Goal: Information Seeking & Learning: Learn about a topic

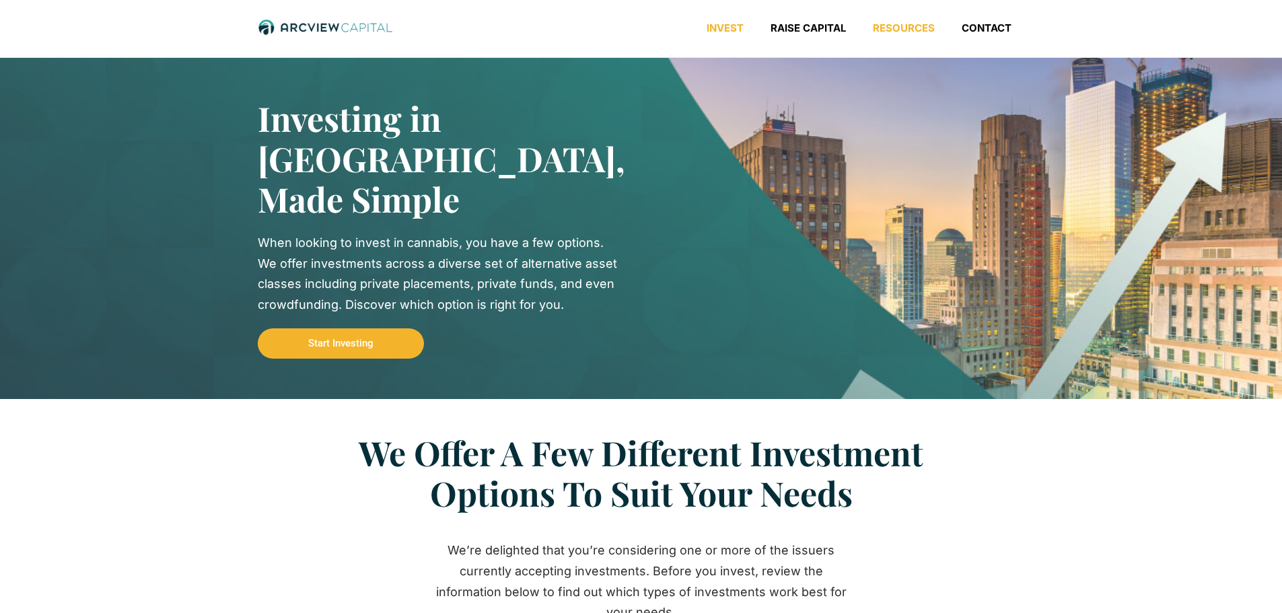
click at [882, 26] on link "Resources" at bounding box center [903, 28] width 89 height 13
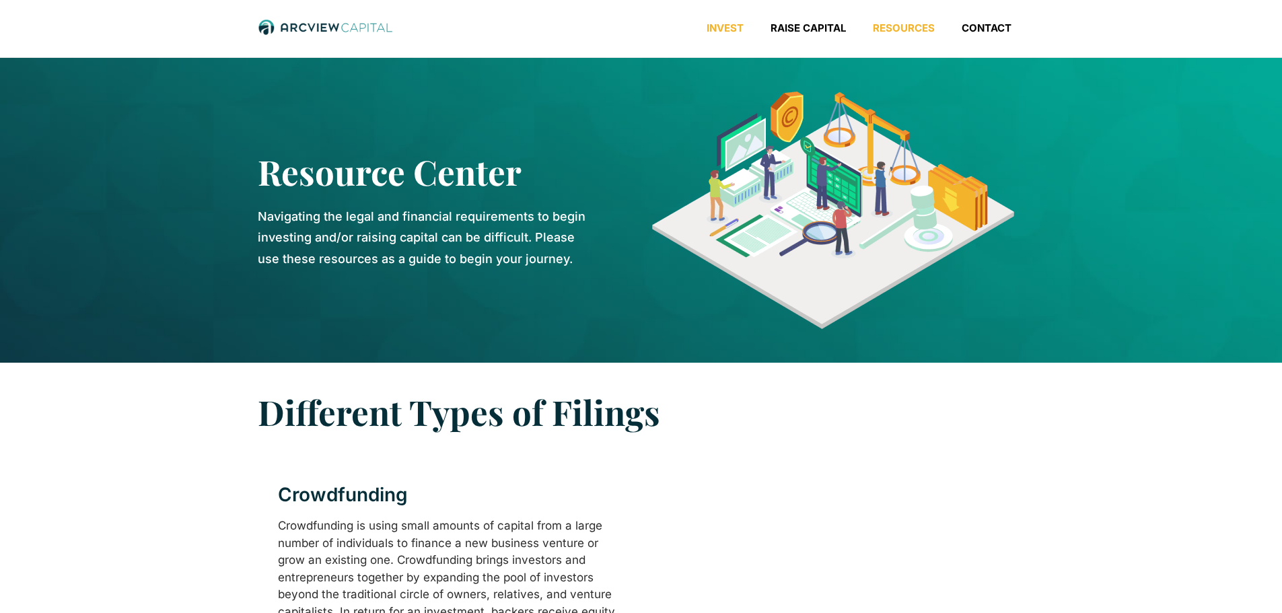
click at [740, 28] on link "Invest" at bounding box center [725, 28] width 64 height 13
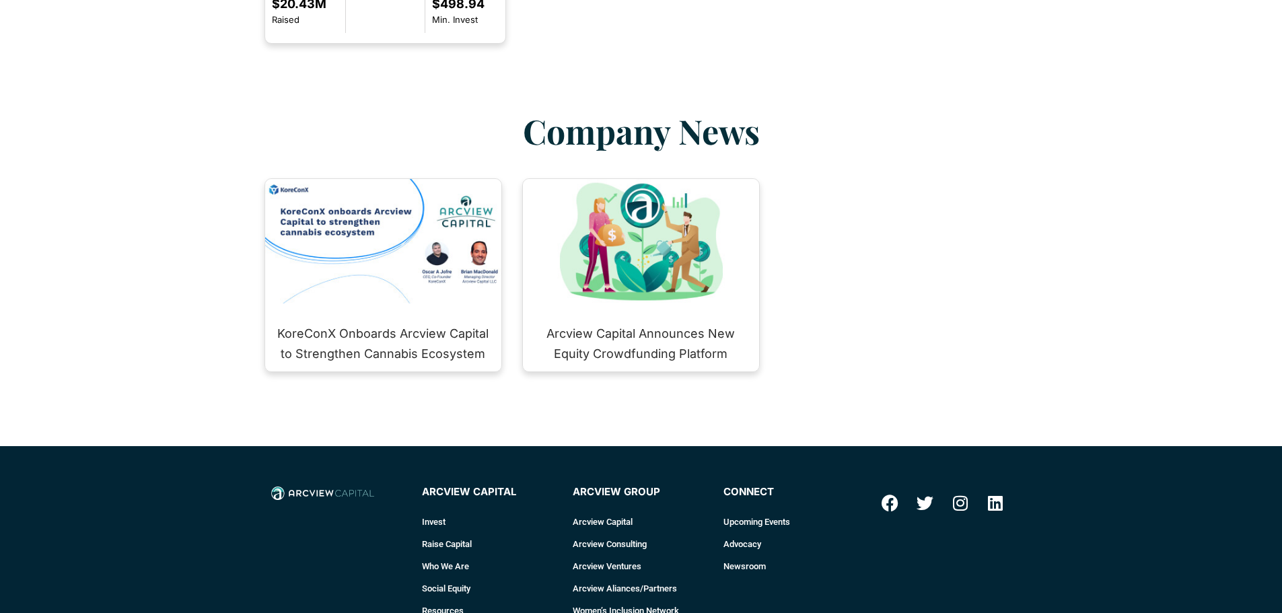
scroll to position [1615, 0]
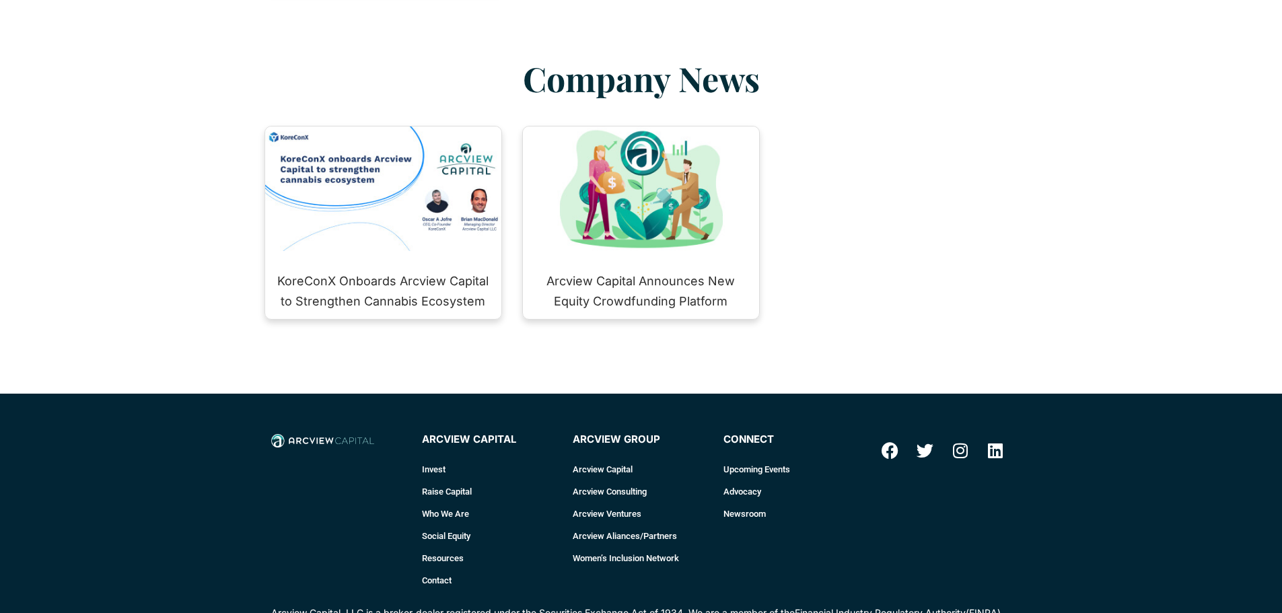
click at [472, 240] on div "KoreConX Onboards Arcview Capital to Strengthen Cannabis Ecosystem" at bounding box center [383, 223] width 236 height 192
click at [338, 143] on img at bounding box center [383, 189] width 236 height 124
